Goal: Task Accomplishment & Management: Use online tool/utility

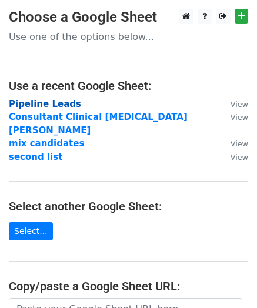
click at [54, 105] on strong "Pipeline Leads" at bounding box center [45, 104] width 72 height 11
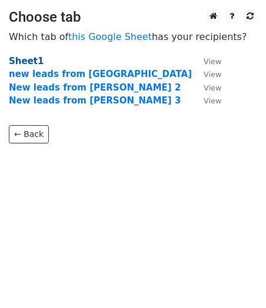
click at [28, 58] on strong "Sheet1" at bounding box center [26, 61] width 35 height 11
